Goal: Task Accomplishment & Management: Manage account settings

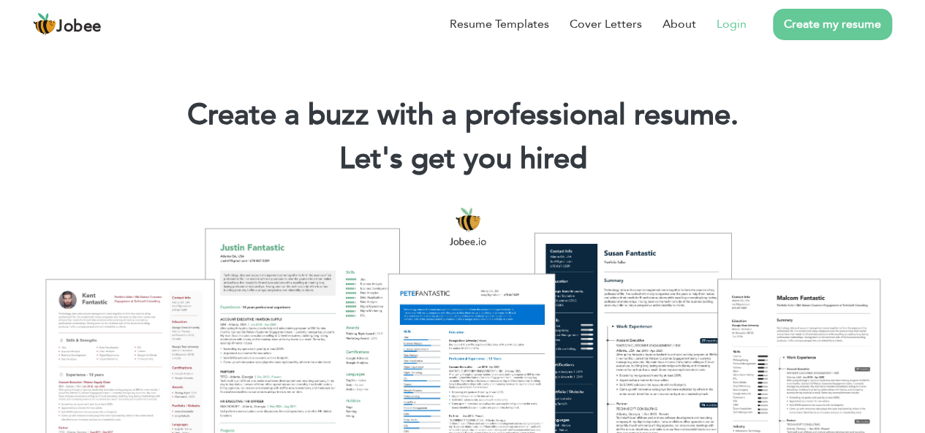
click at [734, 30] on link "Login" at bounding box center [731, 24] width 30 height 18
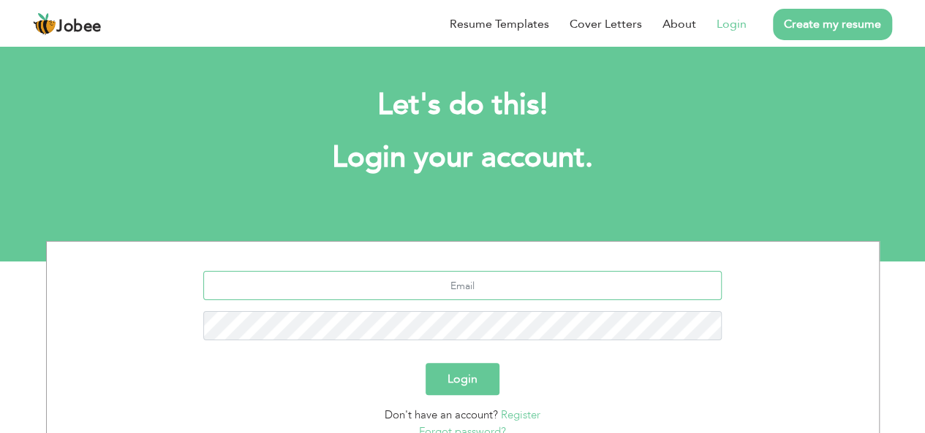
click at [453, 287] on input "text" at bounding box center [462, 285] width 518 height 29
type input "[EMAIL_ADDRESS][DOMAIN_NAME]"
click at [425, 363] on button "Login" at bounding box center [462, 379] width 74 height 32
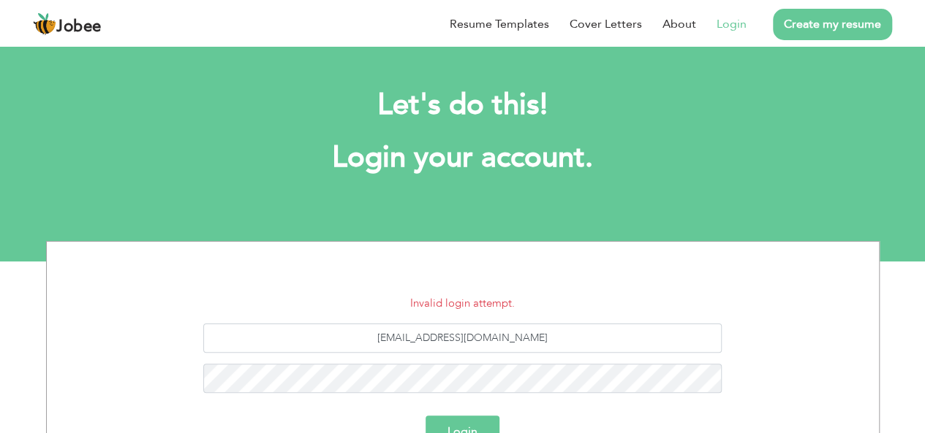
scroll to position [173, 0]
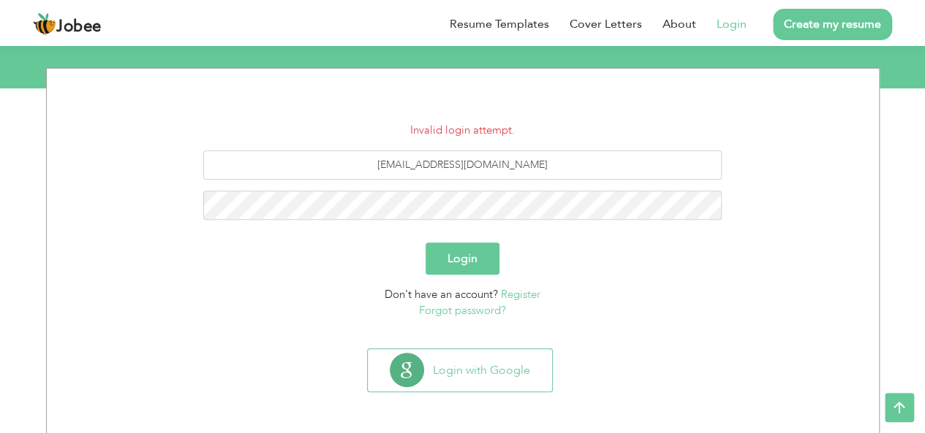
click at [465, 262] on button "Login" at bounding box center [462, 259] width 74 height 32
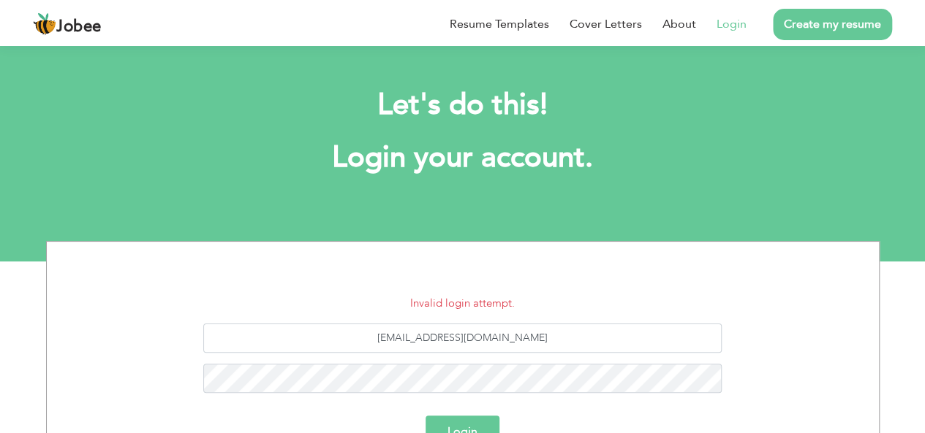
scroll to position [173, 0]
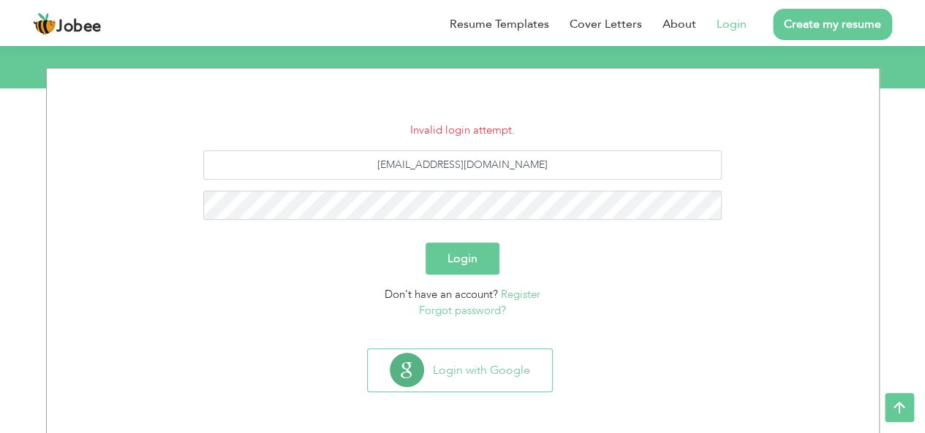
click at [453, 311] on link "Forgot password?" at bounding box center [462, 310] width 87 height 15
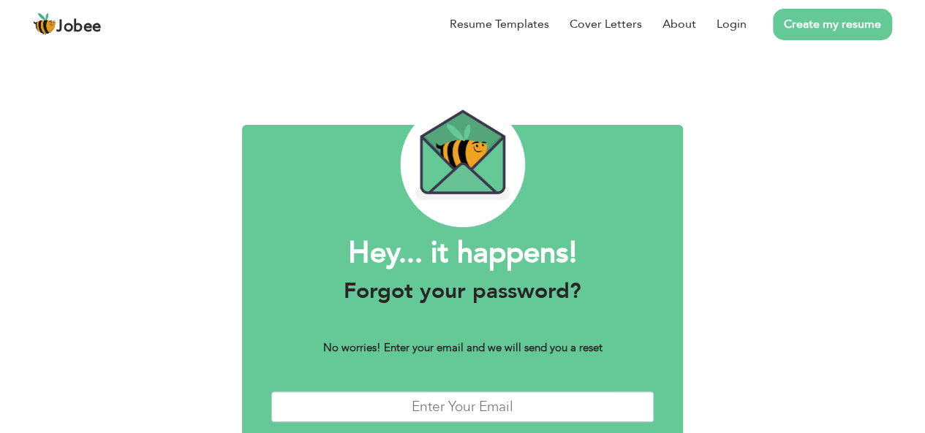
scroll to position [83, 0]
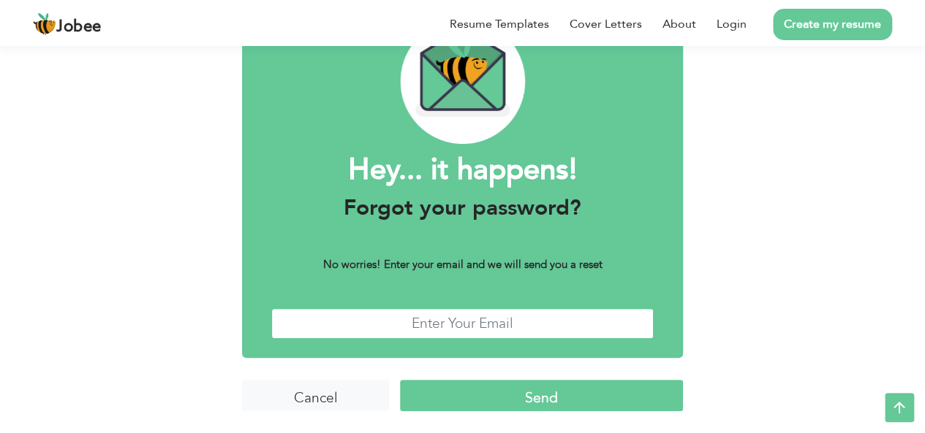
click at [473, 333] on input "text" at bounding box center [462, 323] width 382 height 31
type input "ranaumer991@gmail.com"
click at [500, 387] on input "Send" at bounding box center [541, 395] width 283 height 31
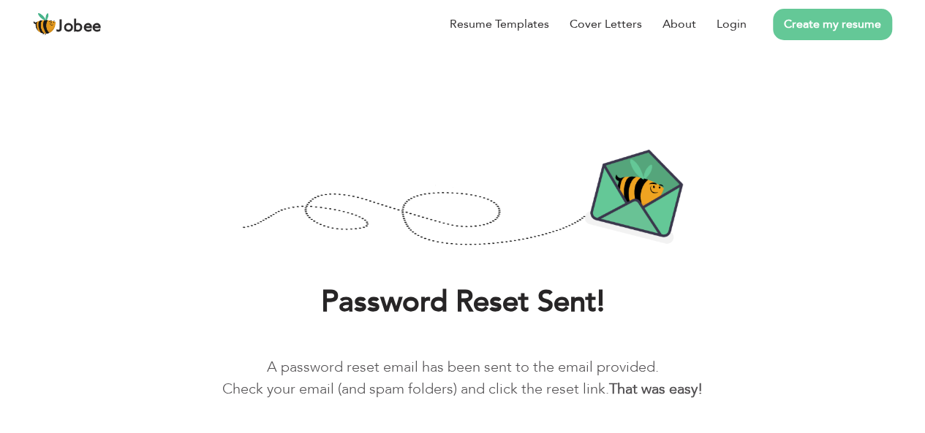
scroll to position [56, 0]
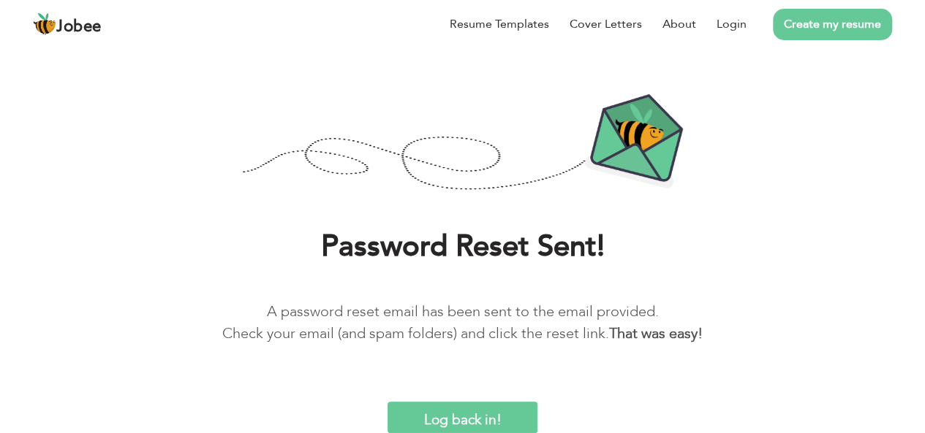
click at [455, 413] on input "Log back in!" at bounding box center [462, 417] width 151 height 31
